Goal: Transaction & Acquisition: Purchase product/service

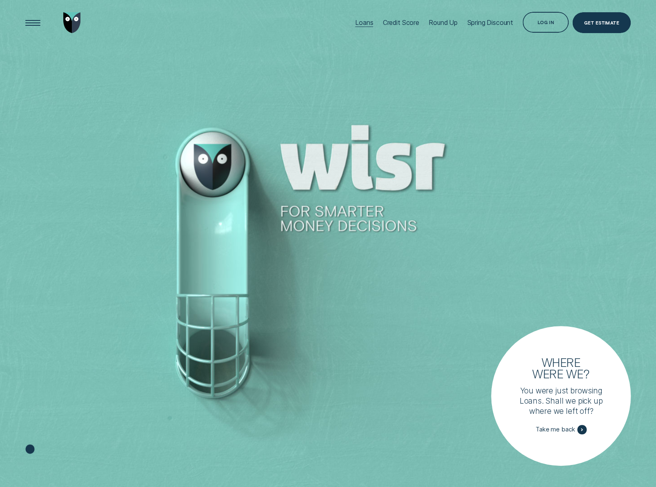
click at [362, 24] on div "Loans" at bounding box center [364, 23] width 18 height 8
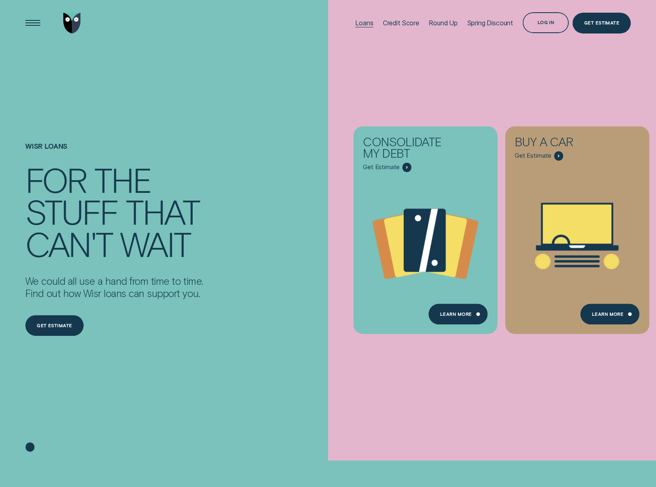
click at [360, 21] on div "Loans" at bounding box center [364, 23] width 18 height 8
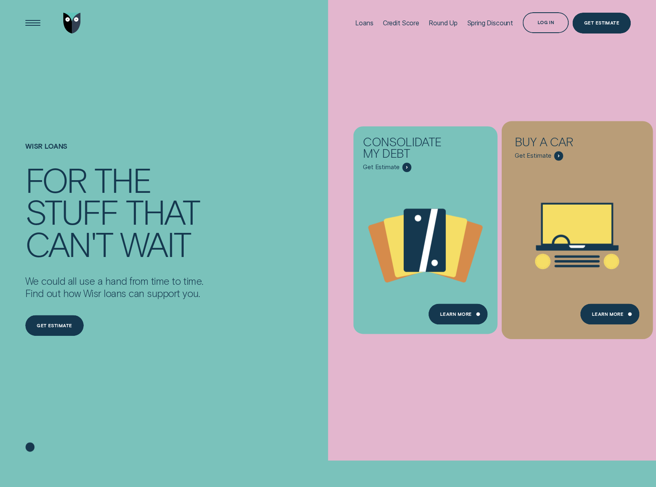
click at [557, 171] on div "Loans - Car" at bounding box center [576, 236] width 151 height 158
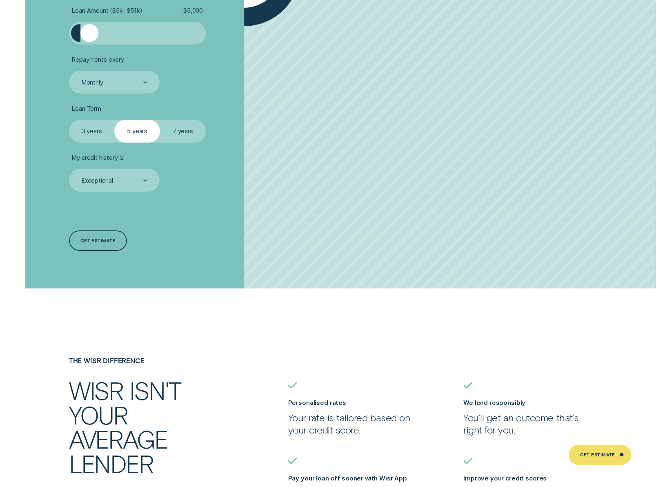
scroll to position [1388, 0]
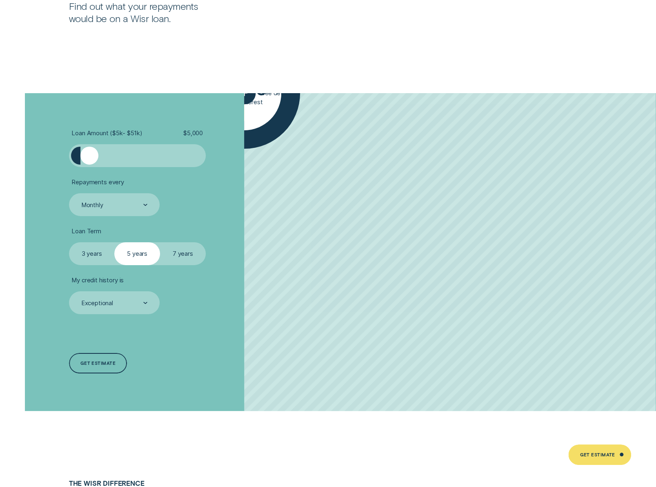
drag, startPoint x: 93, startPoint y: 173, endPoint x: 102, endPoint y: 175, distance: 9.6
click at [102, 165] on div at bounding box center [137, 156] width 114 height 18
click at [131, 165] on div at bounding box center [137, 156] width 114 height 18
click at [172, 165] on div at bounding box center [137, 156] width 114 height 18
click at [192, 265] on label "7 years" at bounding box center [183, 253] width 46 height 23
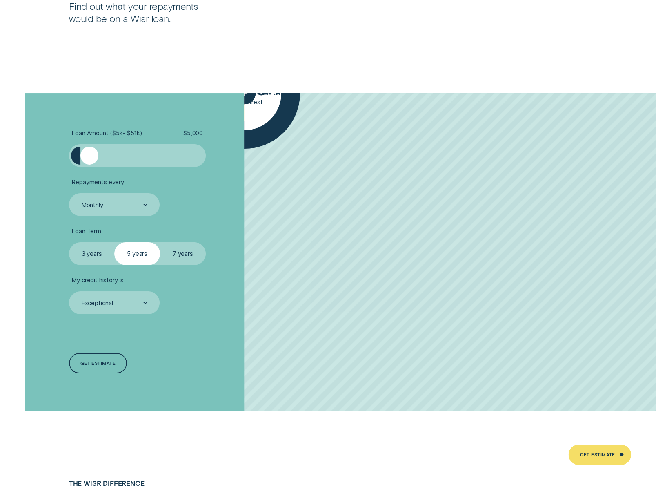
click at [160, 242] on input "7 years" at bounding box center [160, 242] width 0 height 0
click at [87, 165] on div at bounding box center [89, 156] width 18 height 18
click at [88, 165] on div at bounding box center [89, 156] width 18 height 18
drag, startPoint x: 88, startPoint y: 171, endPoint x: 193, endPoint y: 173, distance: 104.9
click at [193, 165] on div at bounding box center [137, 156] width 114 height 18
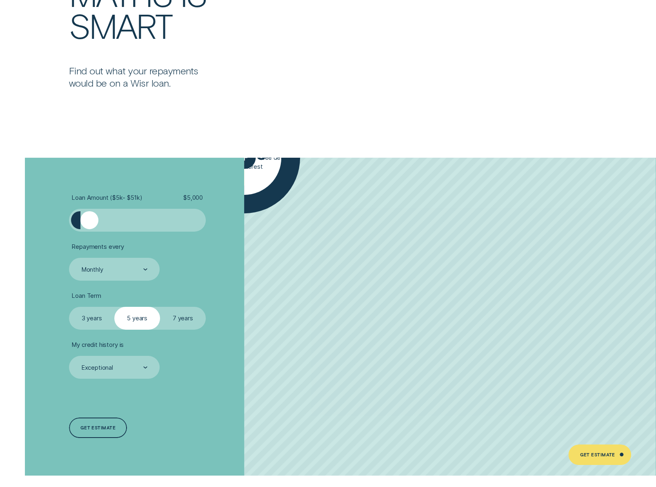
scroll to position [1306, 0]
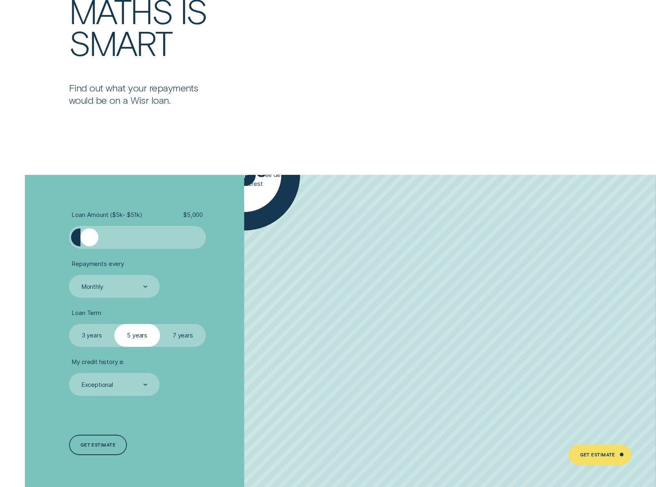
click at [589, 457] on div "Get Estimate" at bounding box center [597, 455] width 35 height 4
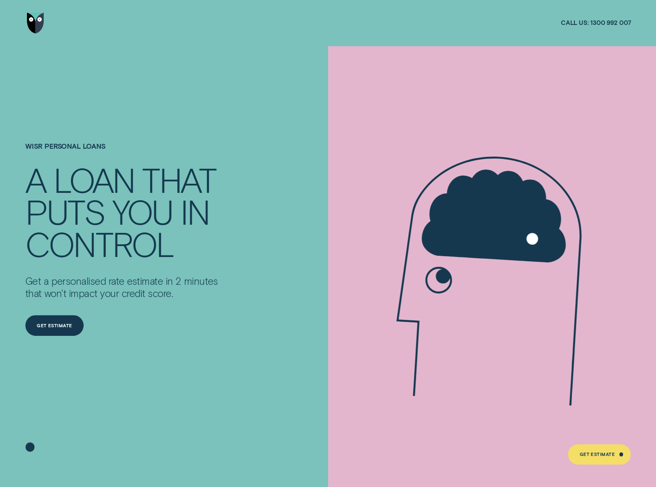
click at [27, 22] on img "Go to home page" at bounding box center [35, 23] width 17 height 21
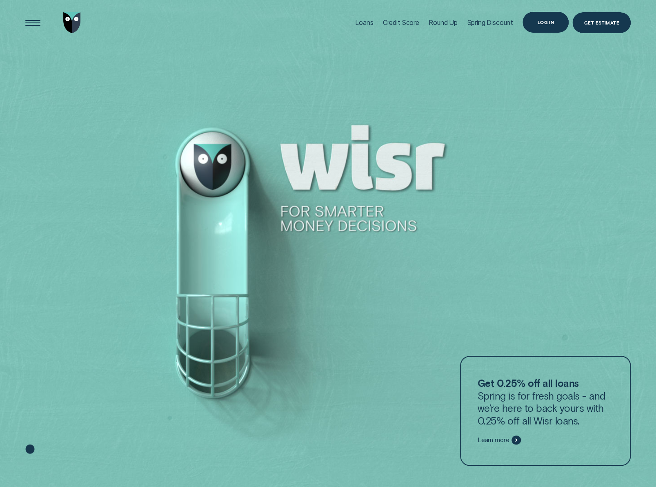
click at [563, 22] on div "Log in" at bounding box center [546, 22] width 46 height 21
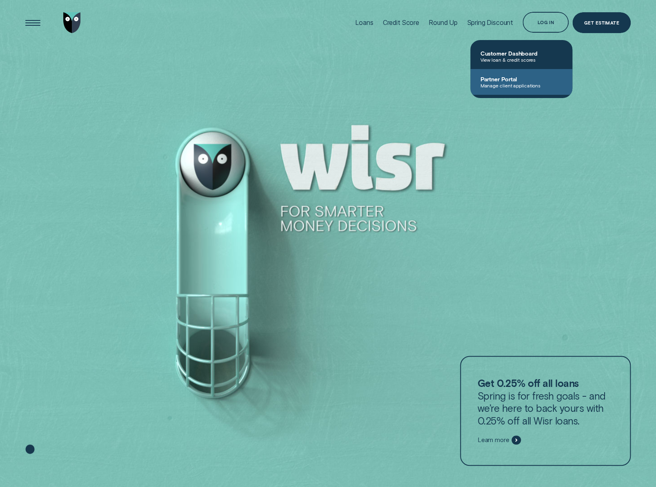
click at [516, 84] on span "Manage client applications" at bounding box center [521, 85] width 82 height 6
